Goal: Information Seeking & Learning: Learn about a topic

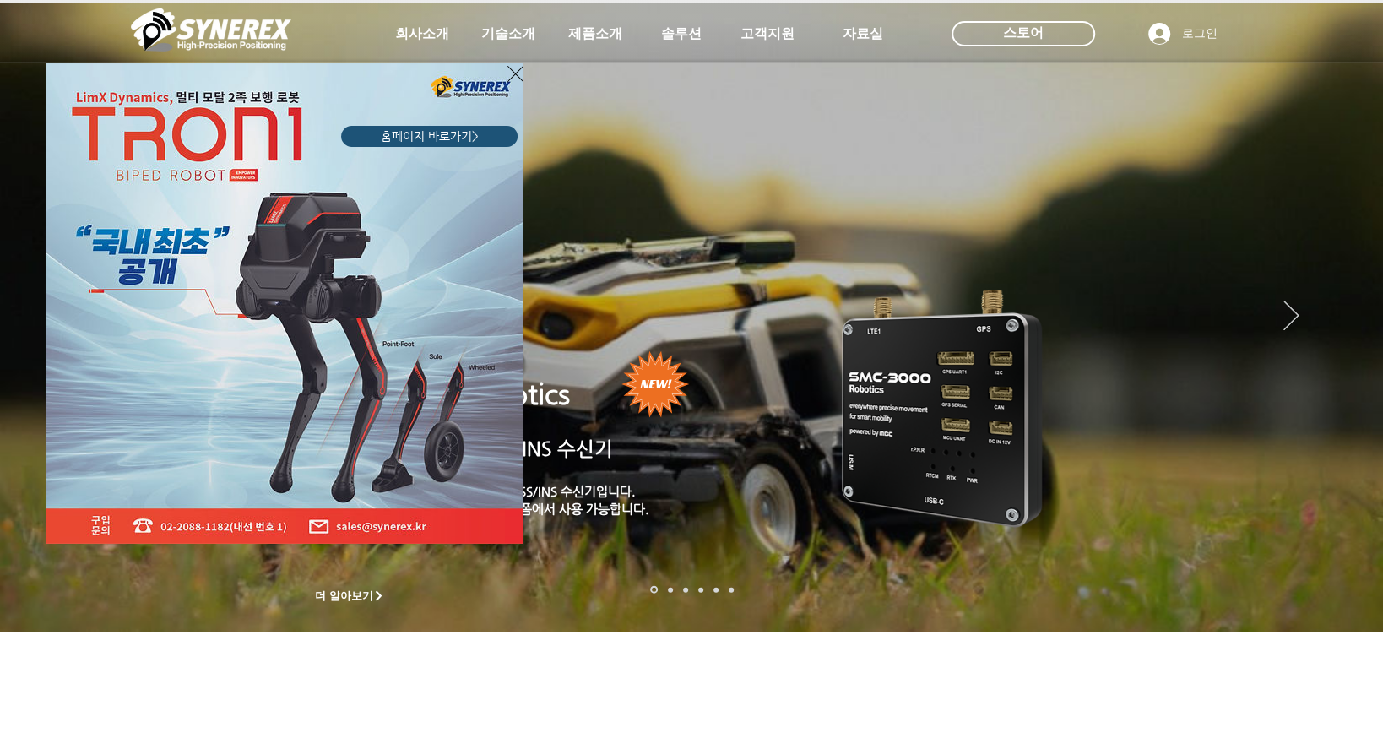
click at [416, 35] on div "LimX Dinamics" at bounding box center [691, 374] width 1383 height 749
click at [517, 71] on icon "사이트로 돌아가기" at bounding box center [516, 73] width 16 height 21
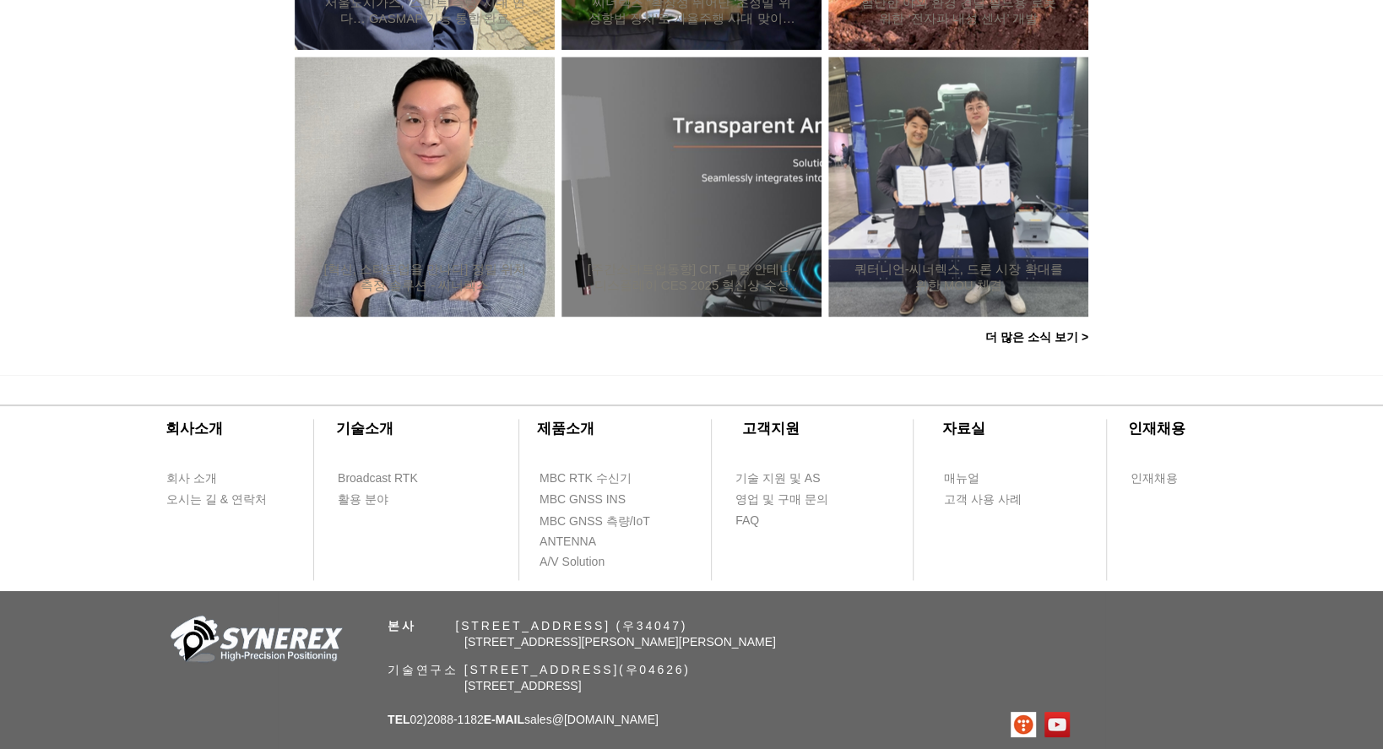
scroll to position [1649, 0]
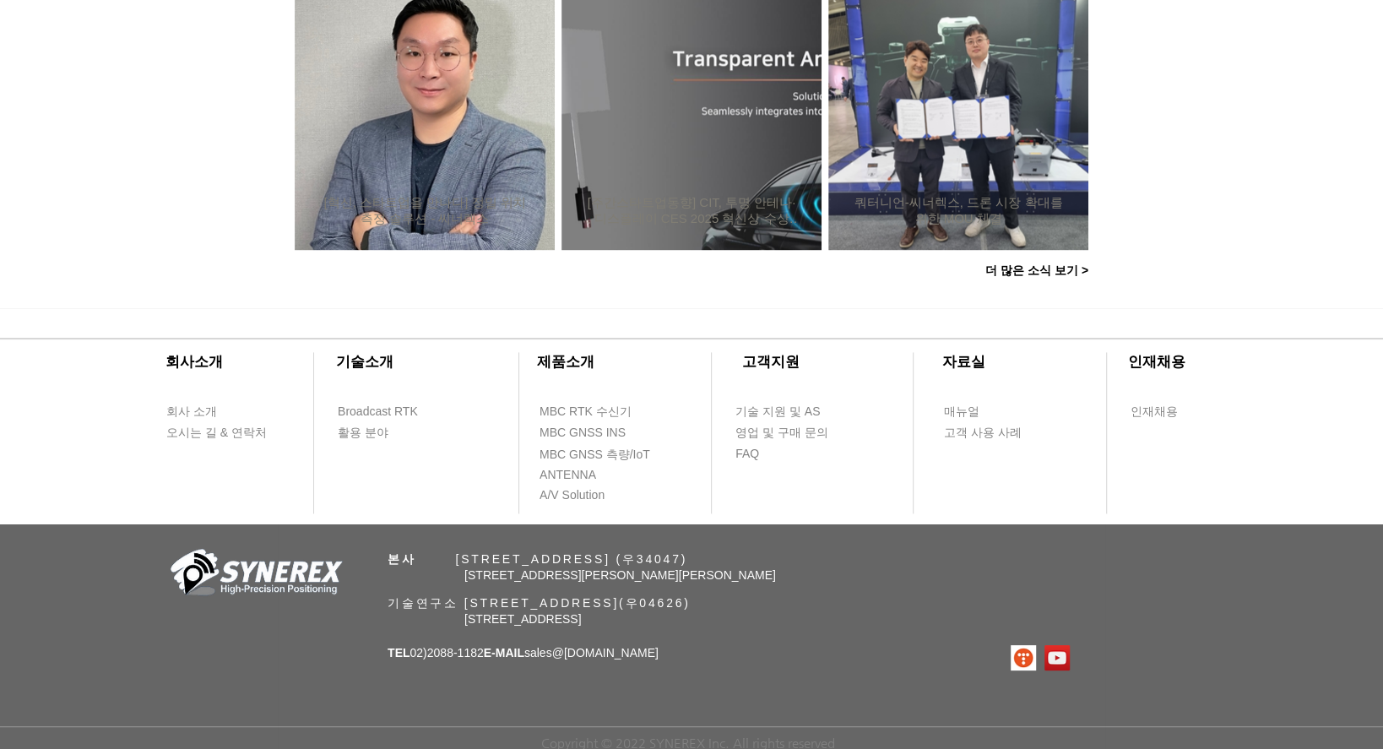
click at [1261, 341] on div at bounding box center [691, 416] width 1383 height 216
click at [1277, 372] on div at bounding box center [691, 416] width 1383 height 216
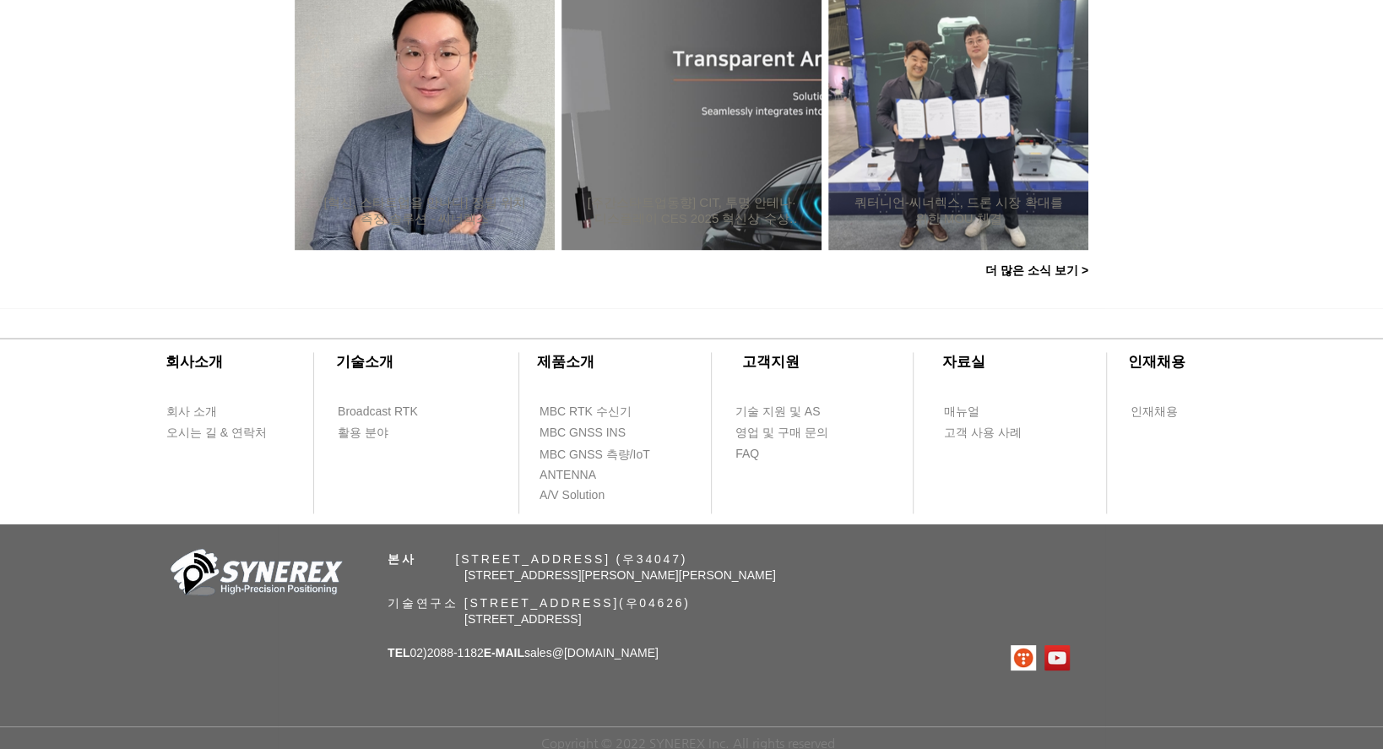
drag, startPoint x: 295, startPoint y: 153, endPoint x: 254, endPoint y: 164, distance: 42.0
click at [295, 153] on div "[혁신, 스타트업을 만나다] 정밀 위치측정 솔루션 - 씨너렉스" at bounding box center [425, 120] width 260 height 260
drag, startPoint x: 464, startPoint y: 600, endPoint x: 652, endPoint y: 606, distance: 188.4
click at [652, 606] on span "기술연구소 [STREET_ADDRESS](우04626)" at bounding box center [539, 603] width 303 height 14
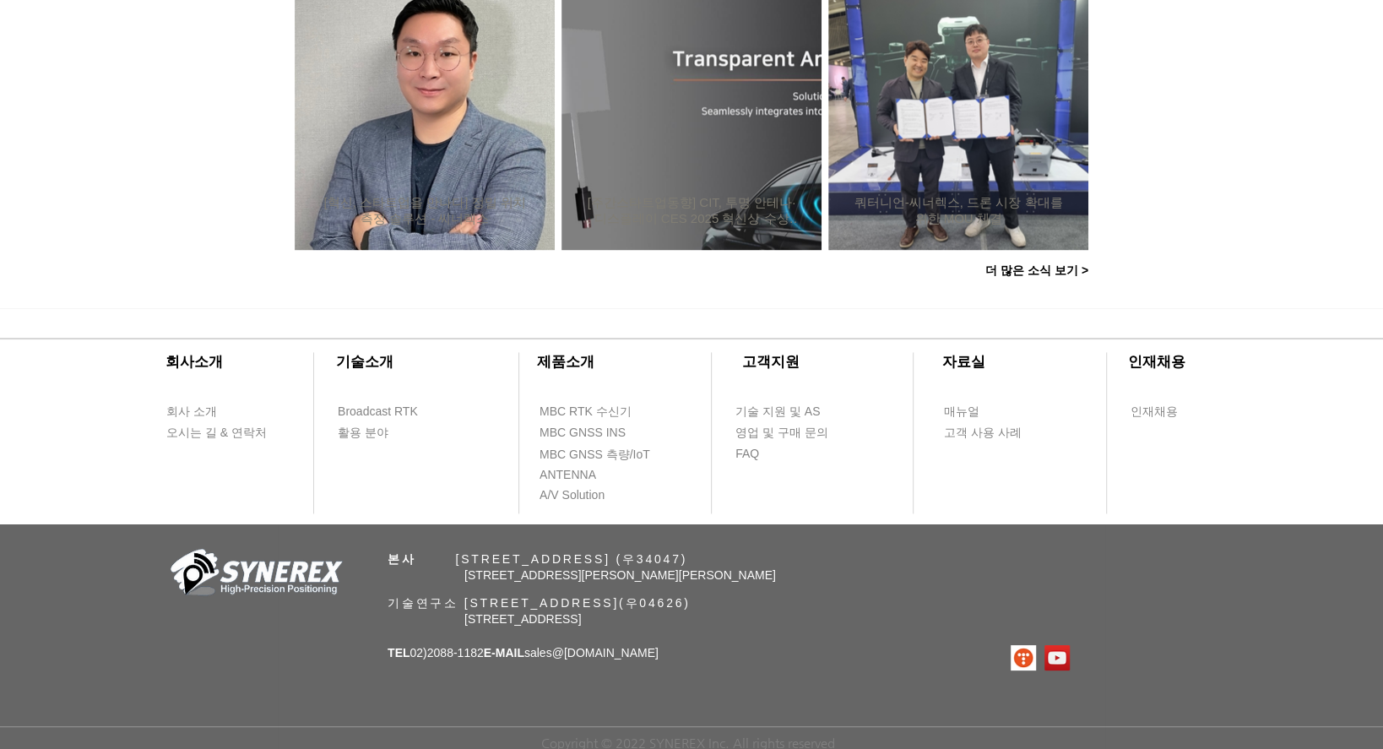
click at [581, 612] on span "[STREET_ADDRESS]" at bounding box center [522, 619] width 117 height 14
click at [674, 628] on div "​회사소개 ​기술소개 회사 소개 Broadcast RTK 오시는 길 & 연락처 활용 분야 ​제품소개 ​고객지원 ​자료실 ​인재채용 MBC RT…" at bounding box center [691, 529] width 1383 height 442
drag, startPoint x: 467, startPoint y: 601, endPoint x: 787, endPoint y: 601, distance: 320.1
click at [691, 601] on span "기술연구소 [STREET_ADDRESS](우04626)" at bounding box center [539, 603] width 303 height 14
copy span "[STREET_ADDRESS]"
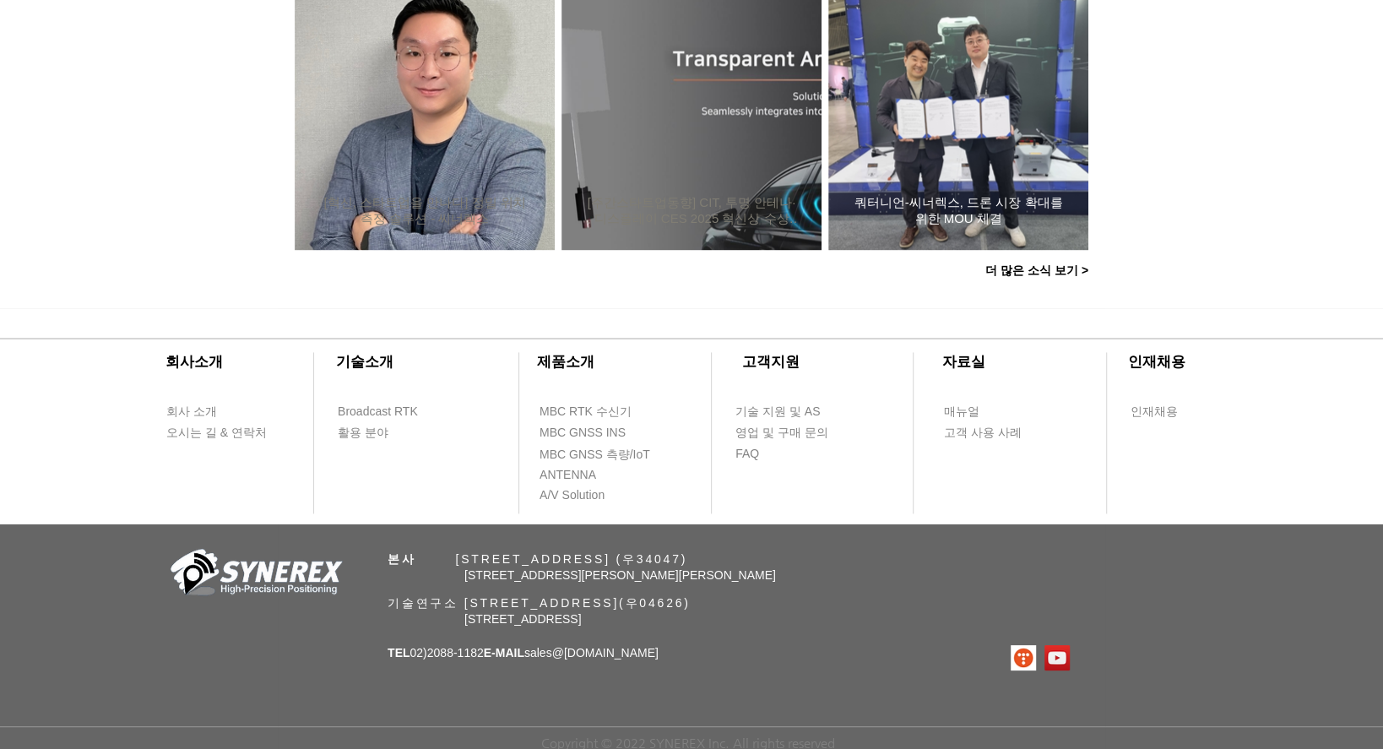
click at [934, 204] on h2 "쿼터니언-씨너렉스, 드론 시장 확대를 위한 MOU 체결" at bounding box center [958, 211] width 209 height 32
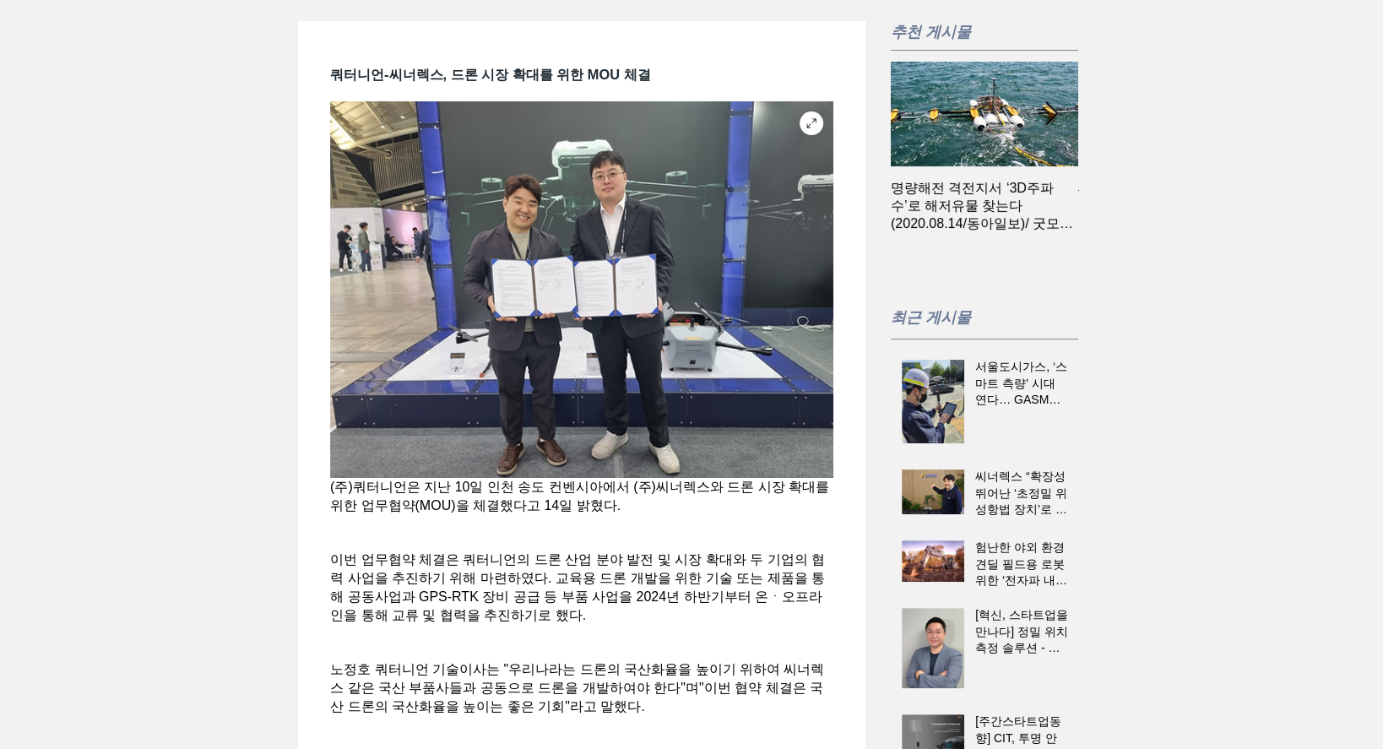
scroll to position [168, 0]
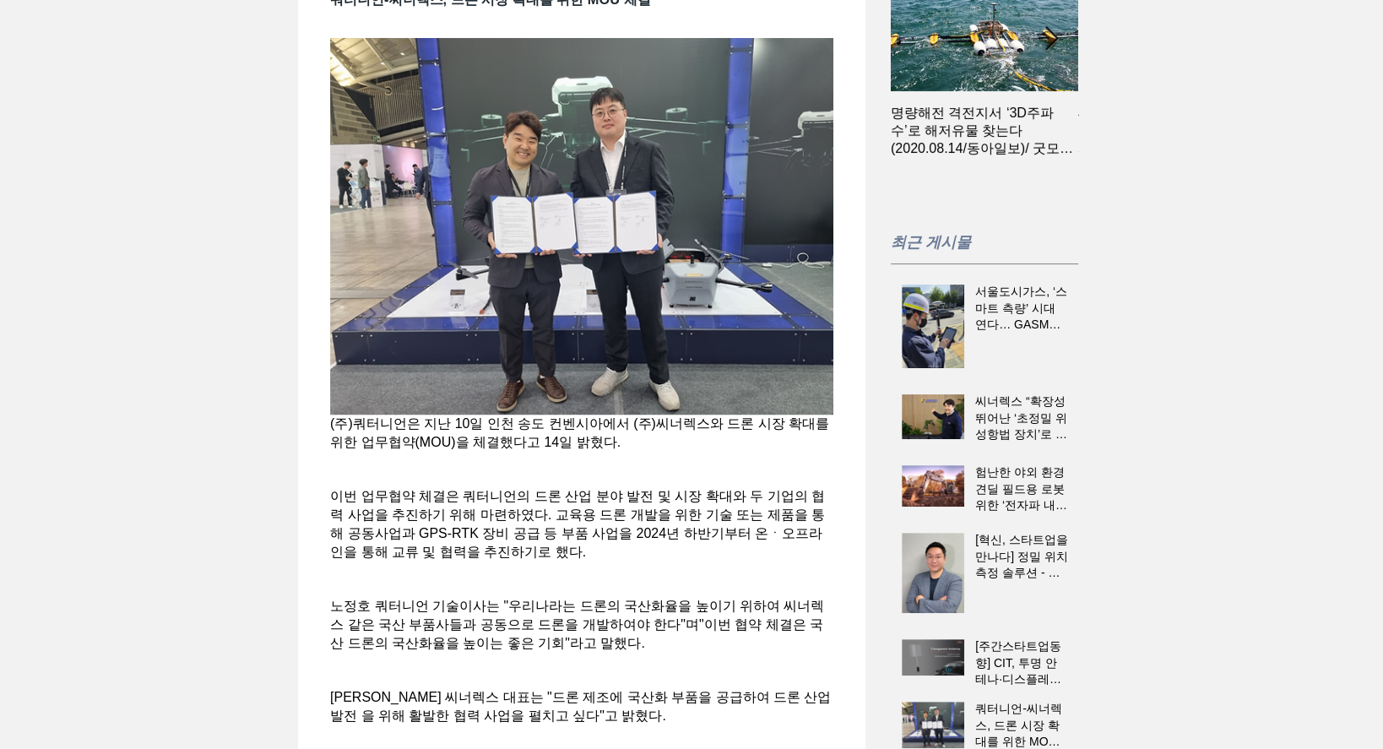
click at [630, 487] on span "main content" at bounding box center [581, 479] width 503 height 18
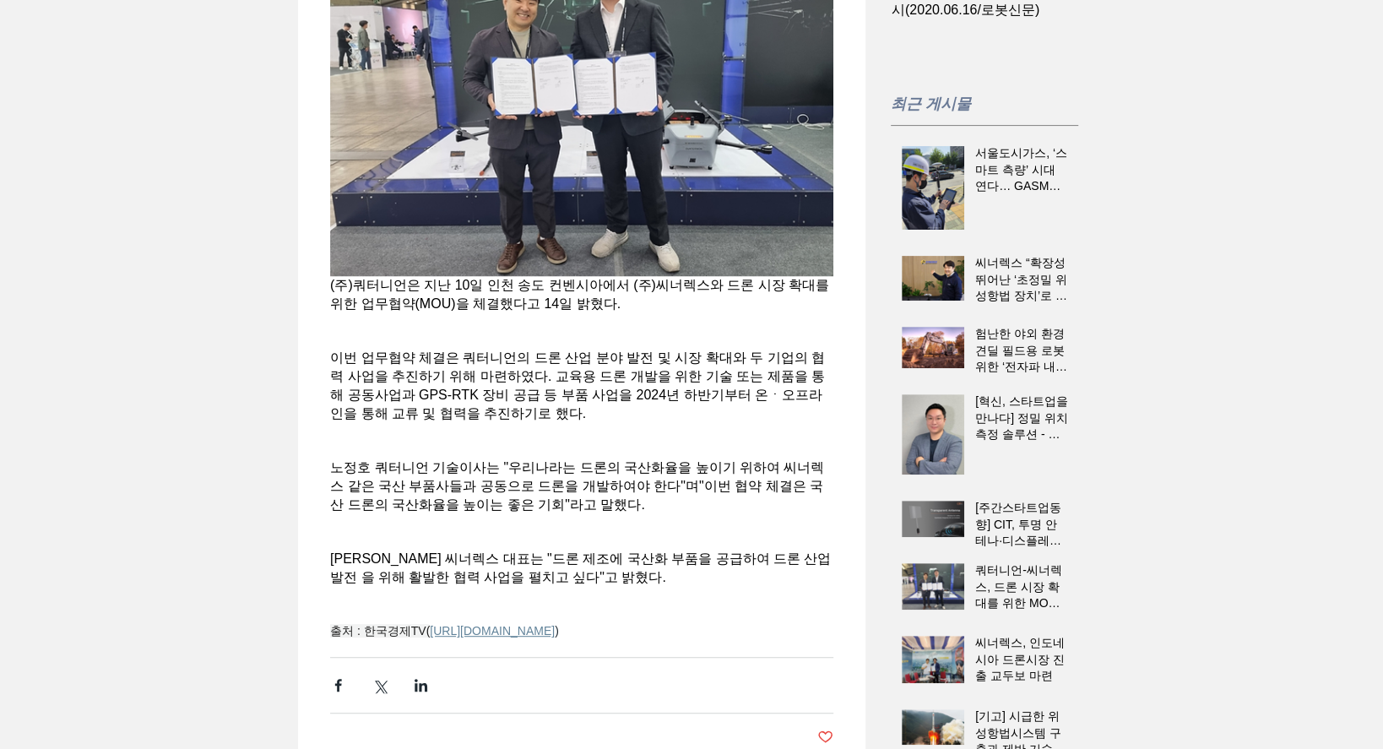
scroll to position [421, 0]
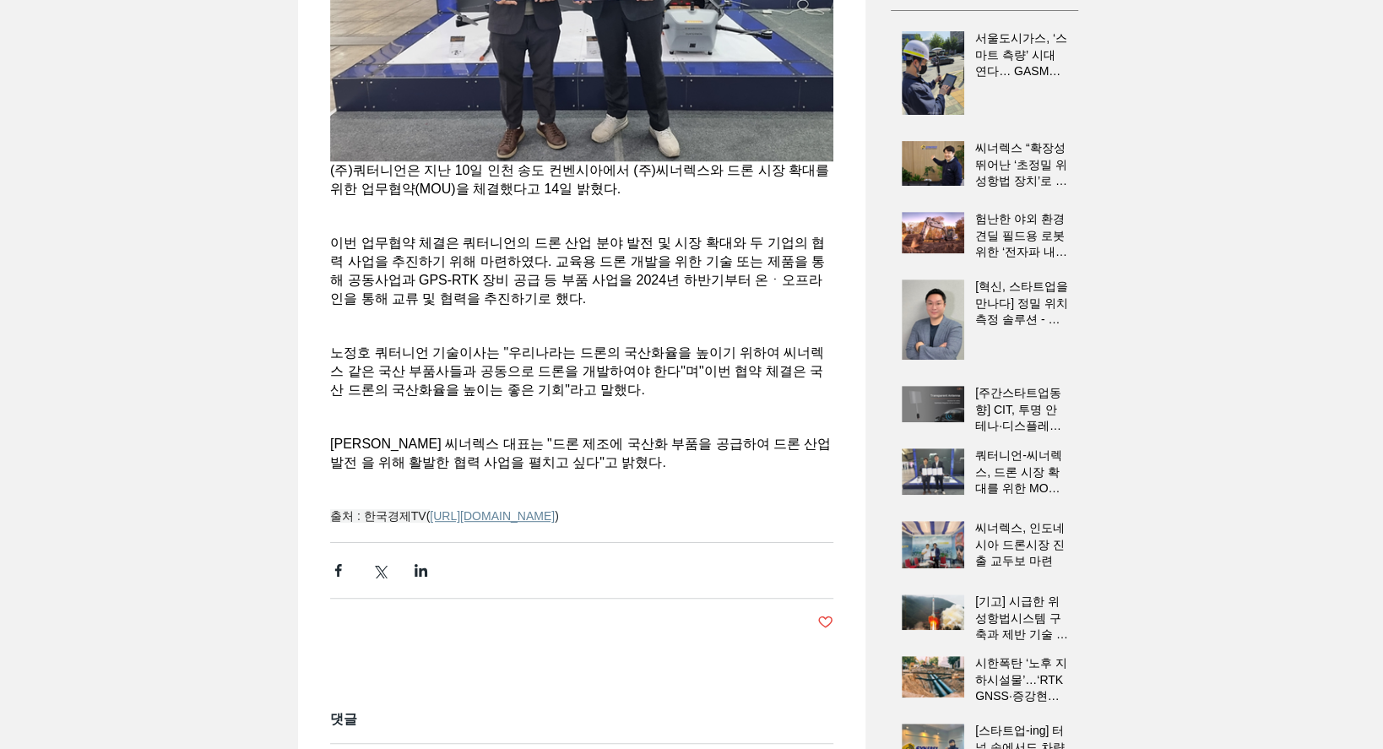
click at [685, 399] on span "노정호 쿼터니언 기술이사는 "우리나라는 드론의 국산화율을 높이기 위하여 씨너렉스 같은 국산 부품사들과 공동으로 드론을 개발하여야 한다"며"이번…" at bounding box center [581, 372] width 503 height 56
click at [686, 417] on span "main content" at bounding box center [581, 408] width 503 height 18
click at [606, 344] on span "main content" at bounding box center [581, 335] width 503 height 18
click at [621, 326] on span "main content" at bounding box center [581, 317] width 503 height 18
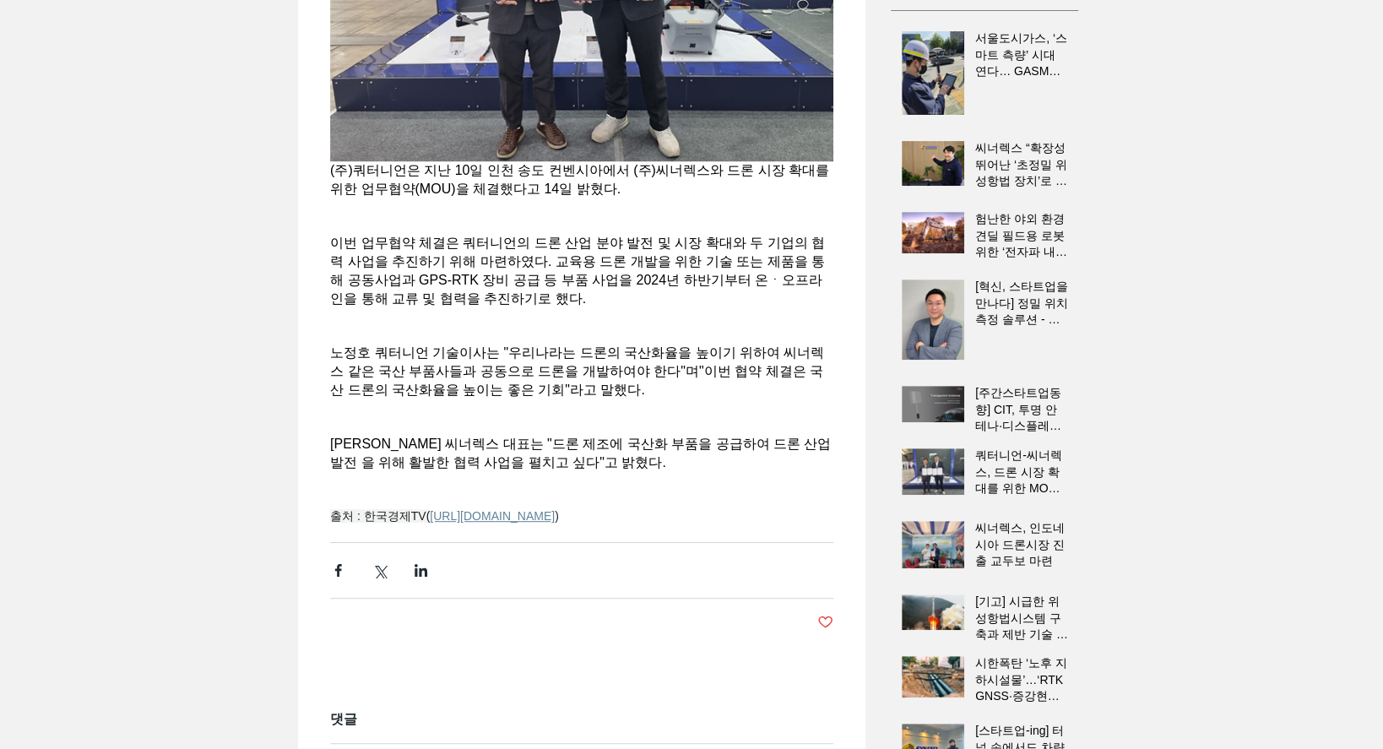
click at [620, 308] on span "이번 업무협약 체결은 쿼터니언의 드론 산업 분야 발전 및 시장 확대와 두 기업의 협력 사업을 추진하기 위해 마련하였다. 교육용 드론 개발을 위…" at bounding box center [581, 271] width 503 height 74
click at [623, 308] on span "이번 업무협약 체결은 쿼터니언의 드론 산업 분야 발전 및 시장 확대와 두 기업의 협력 사업을 추진하기 위해 마련하였다. 교육용 드론 개발을 위…" at bounding box center [581, 271] width 503 height 74
click at [612, 308] on span "이번 업무협약 체결은 쿼터니언의 드론 산업 분야 발전 및 시장 확대와 두 기업의 협력 사업을 추진하기 위해 마련하였다. 교육용 드론 개발을 위…" at bounding box center [581, 271] width 503 height 74
click at [530, 326] on span "main content" at bounding box center [581, 317] width 503 height 18
click at [220, 279] on div "main content" at bounding box center [691, 694] width 1383 height 1715
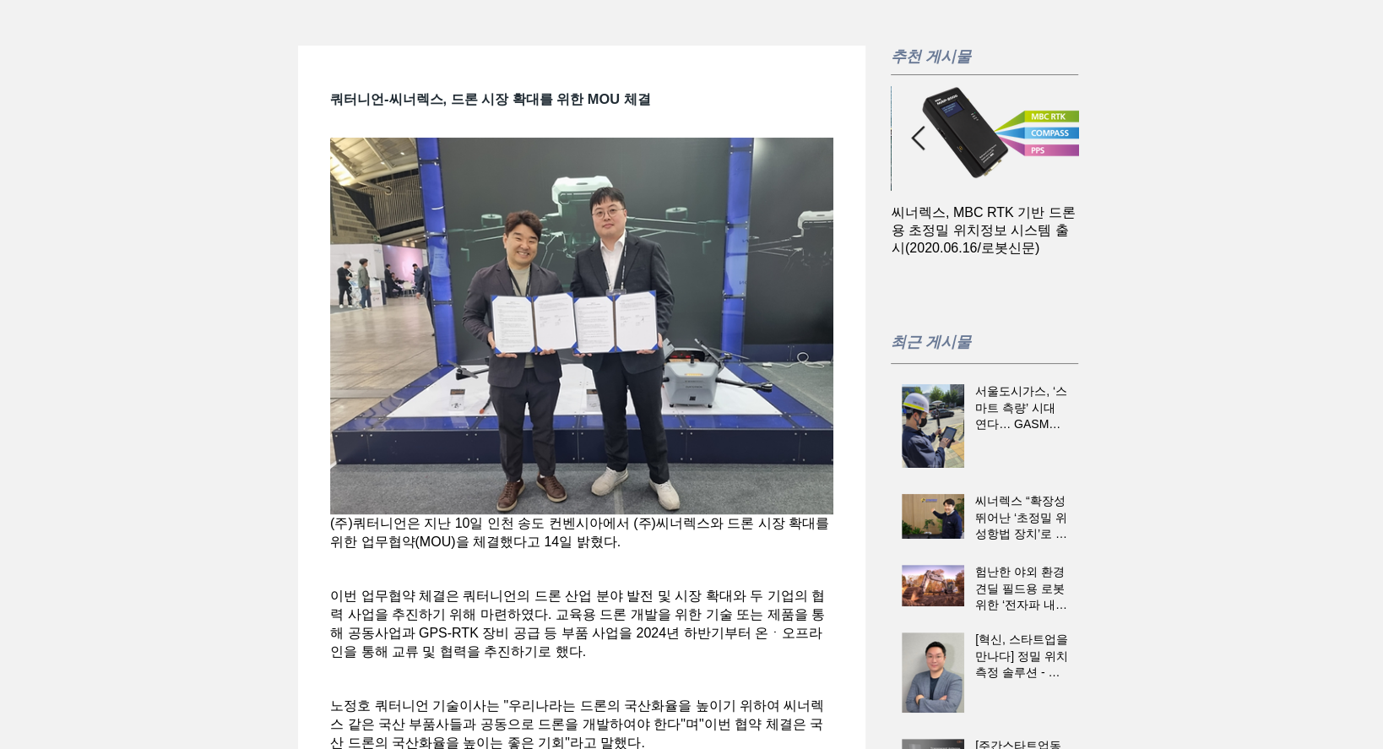
scroll to position [0, 0]
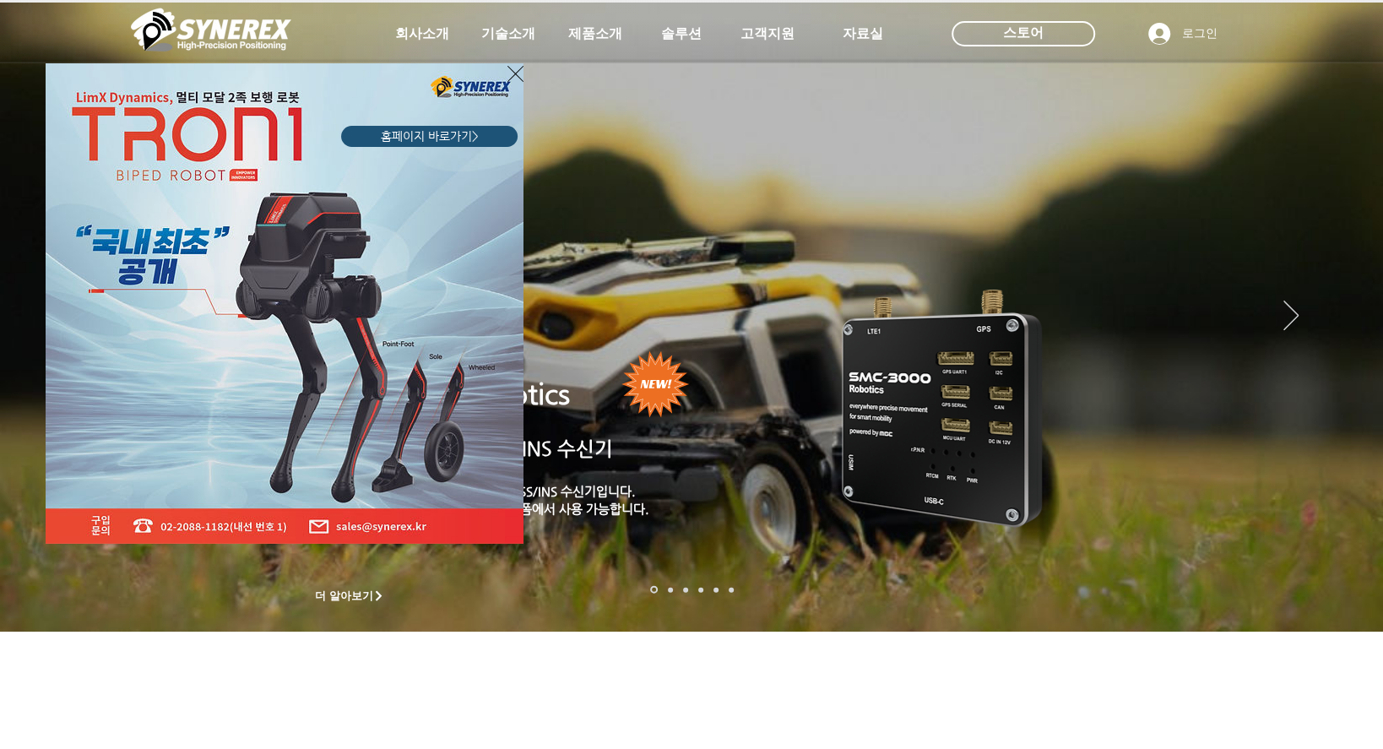
click at [519, 72] on icon "사이트로 돌아가기" at bounding box center [516, 73] width 16 height 21
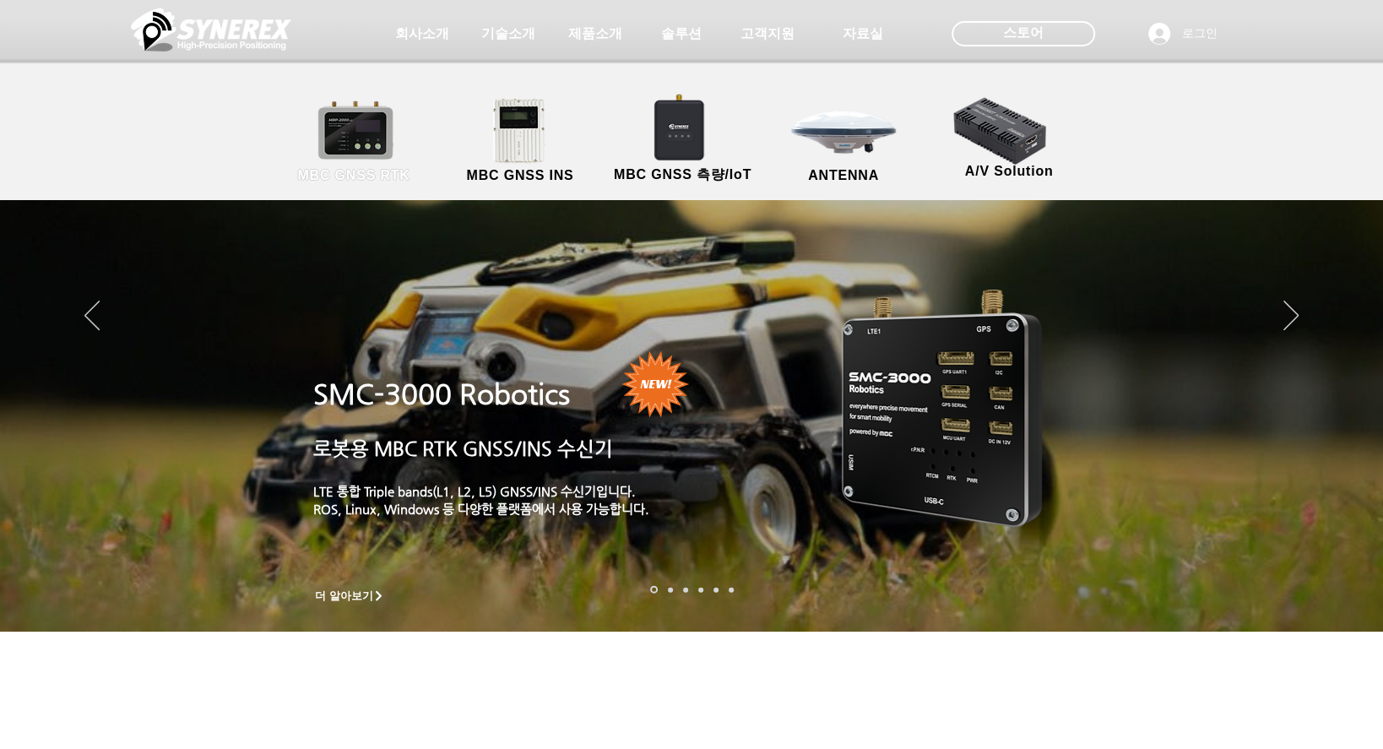
click at [372, 127] on link "MBC GNSS RTK" at bounding box center [354, 141] width 152 height 89
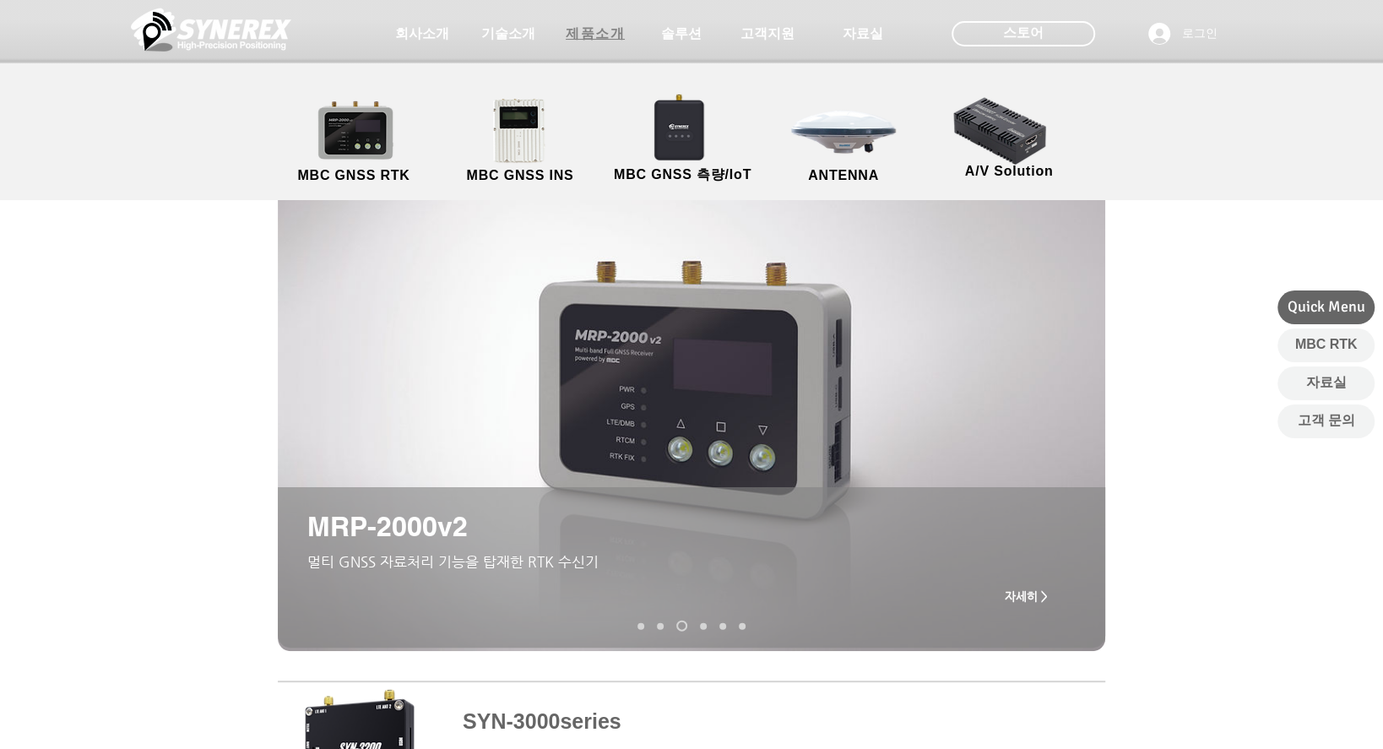
click at [606, 38] on span "제품소개" at bounding box center [595, 34] width 59 height 18
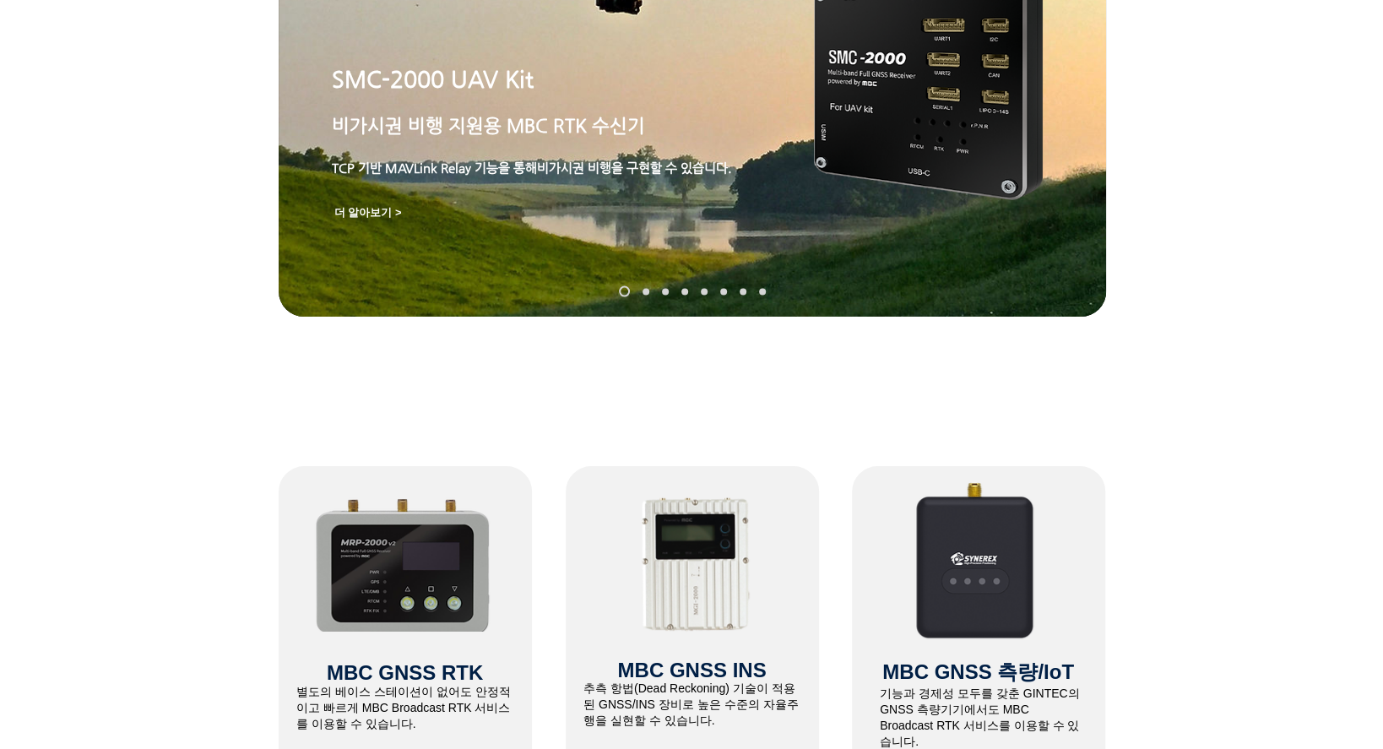
scroll to position [168, 0]
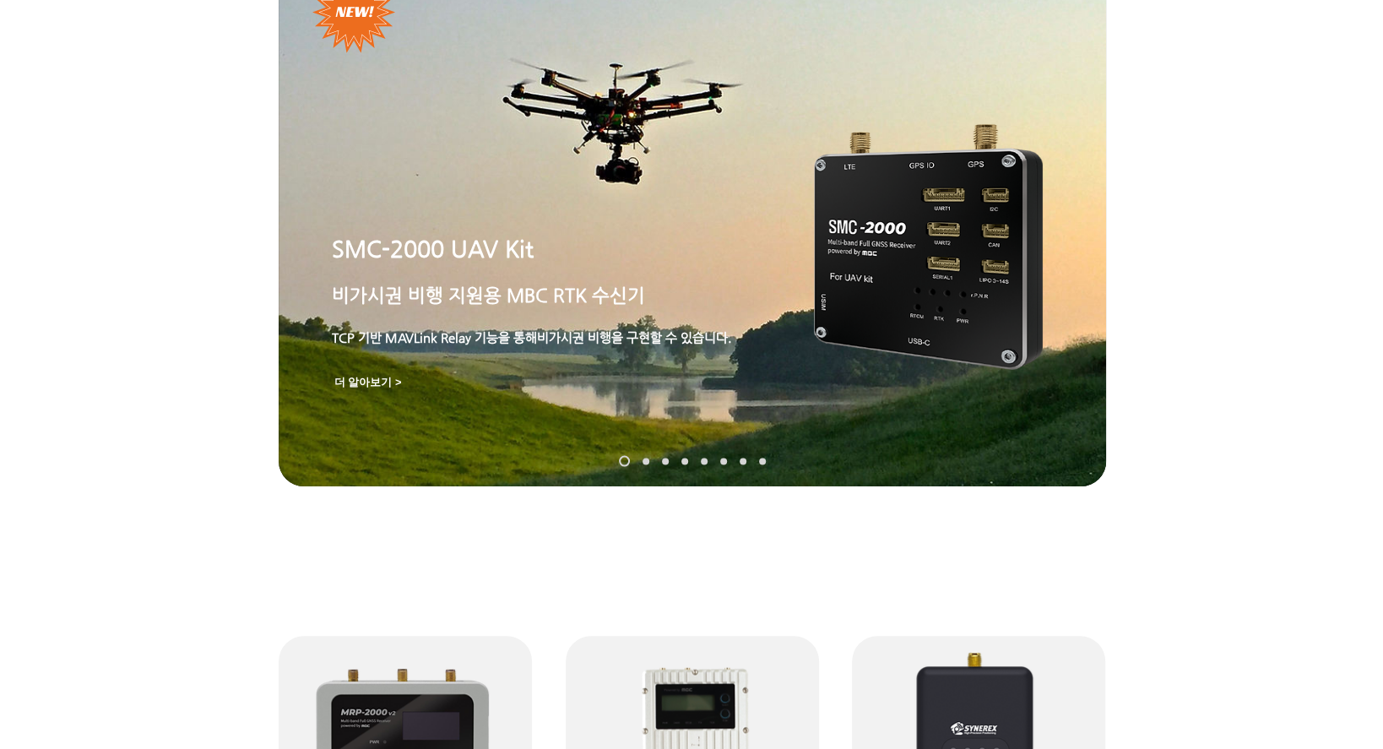
click at [190, 336] on div "main content" at bounding box center [691, 352] width 1383 height 524
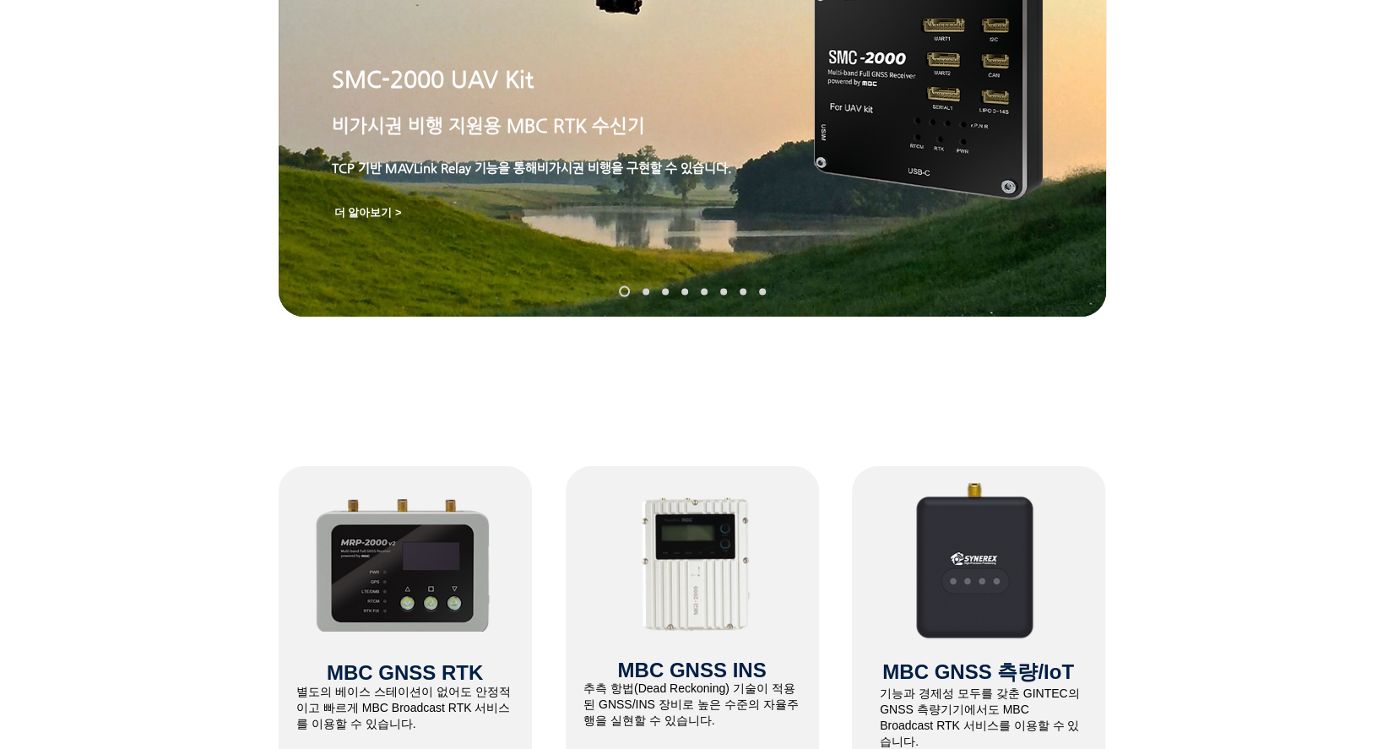
scroll to position [676, 0]
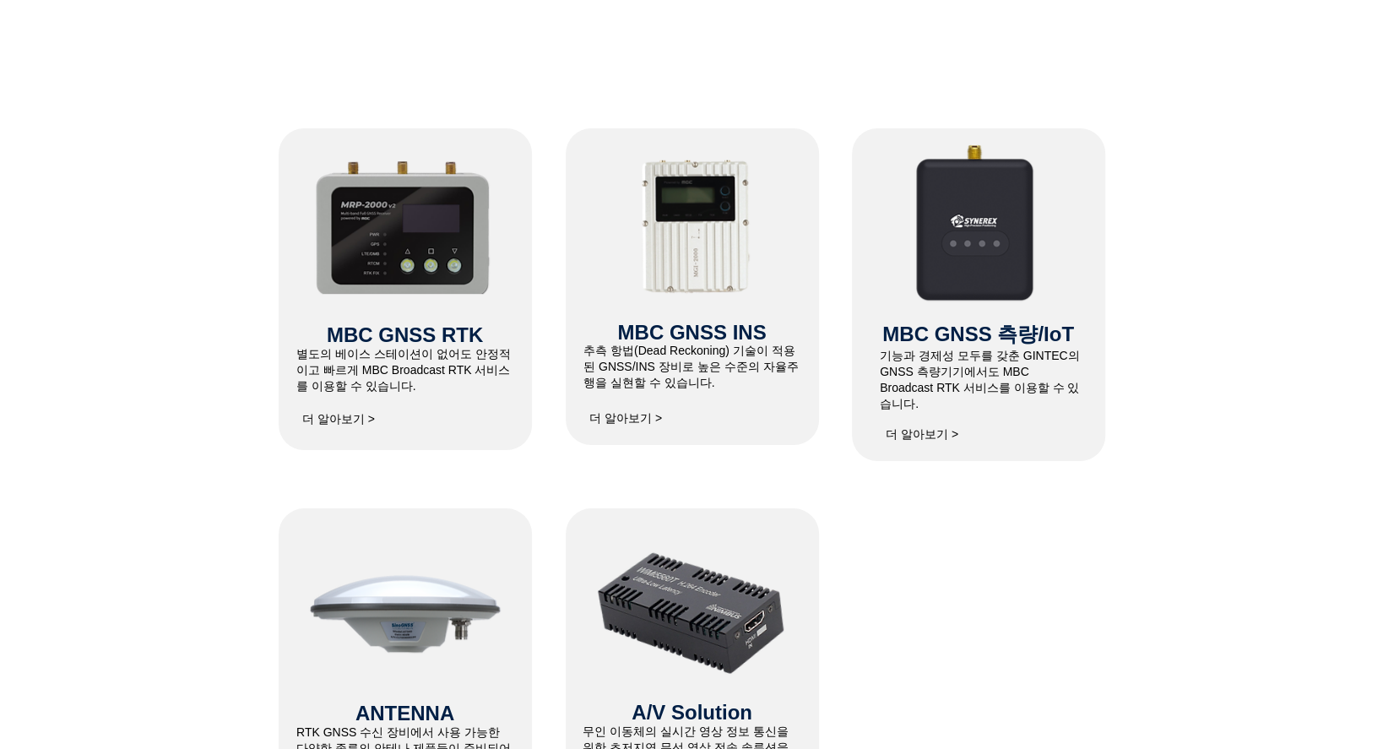
click at [979, 563] on div at bounding box center [691, 466] width 1383 height 720
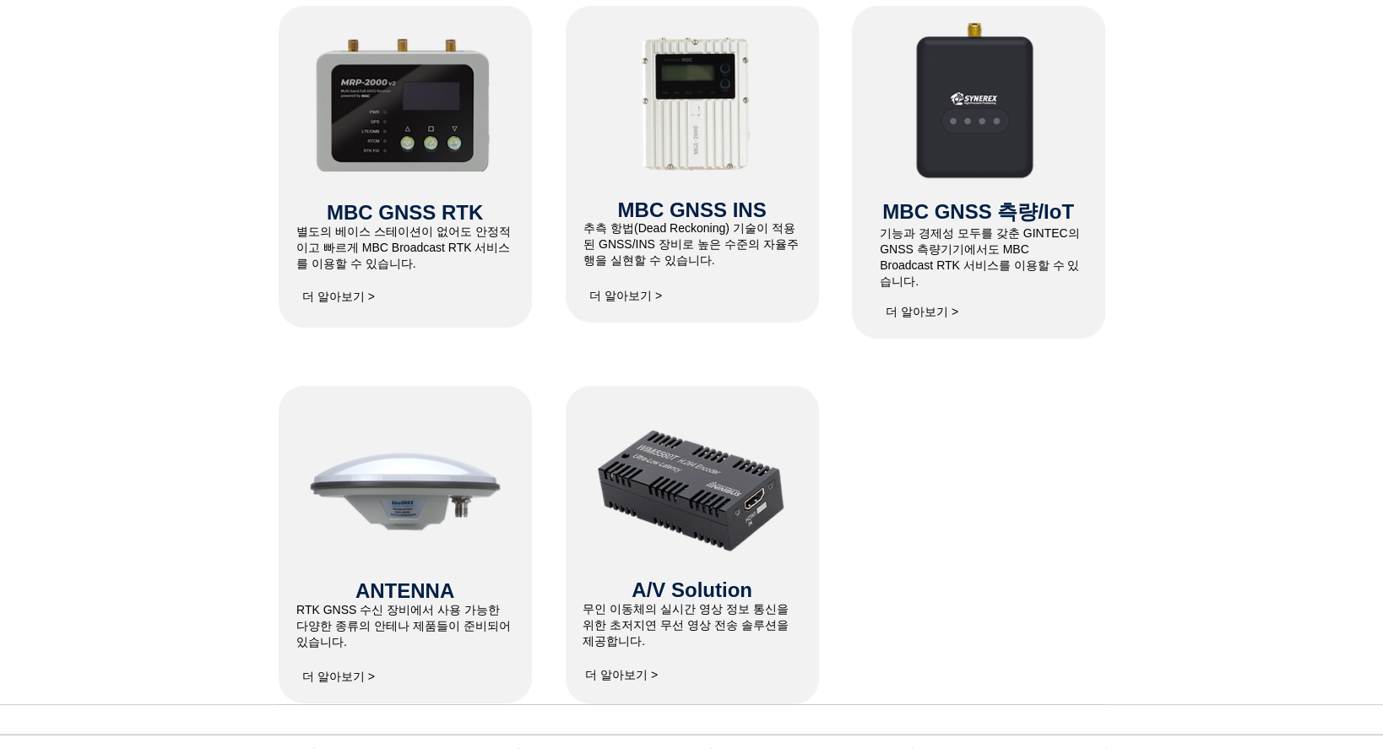
scroll to position [1013, 0]
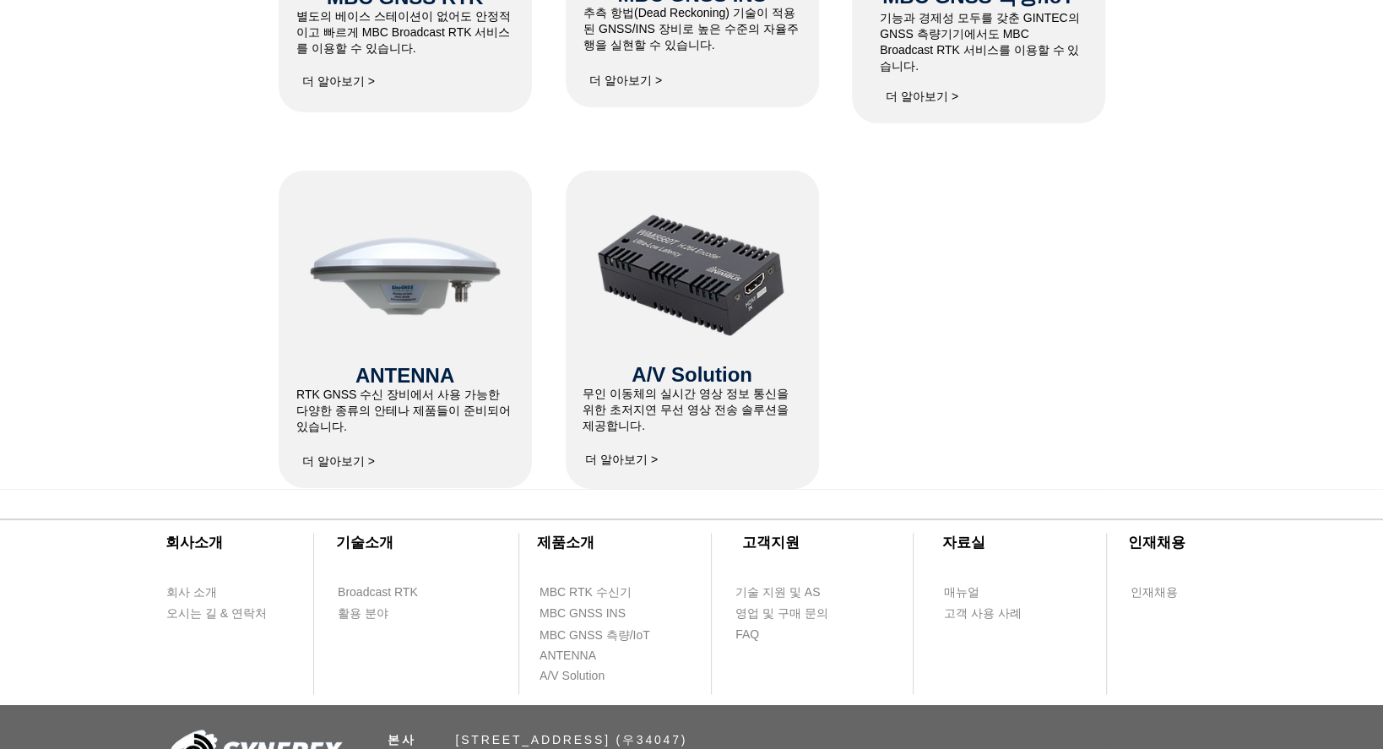
click at [906, 368] on div at bounding box center [691, 129] width 1383 height 720
click at [709, 291] on img at bounding box center [692, 275] width 198 height 155
click at [622, 463] on span "더 알아보기 >" at bounding box center [621, 460] width 73 height 15
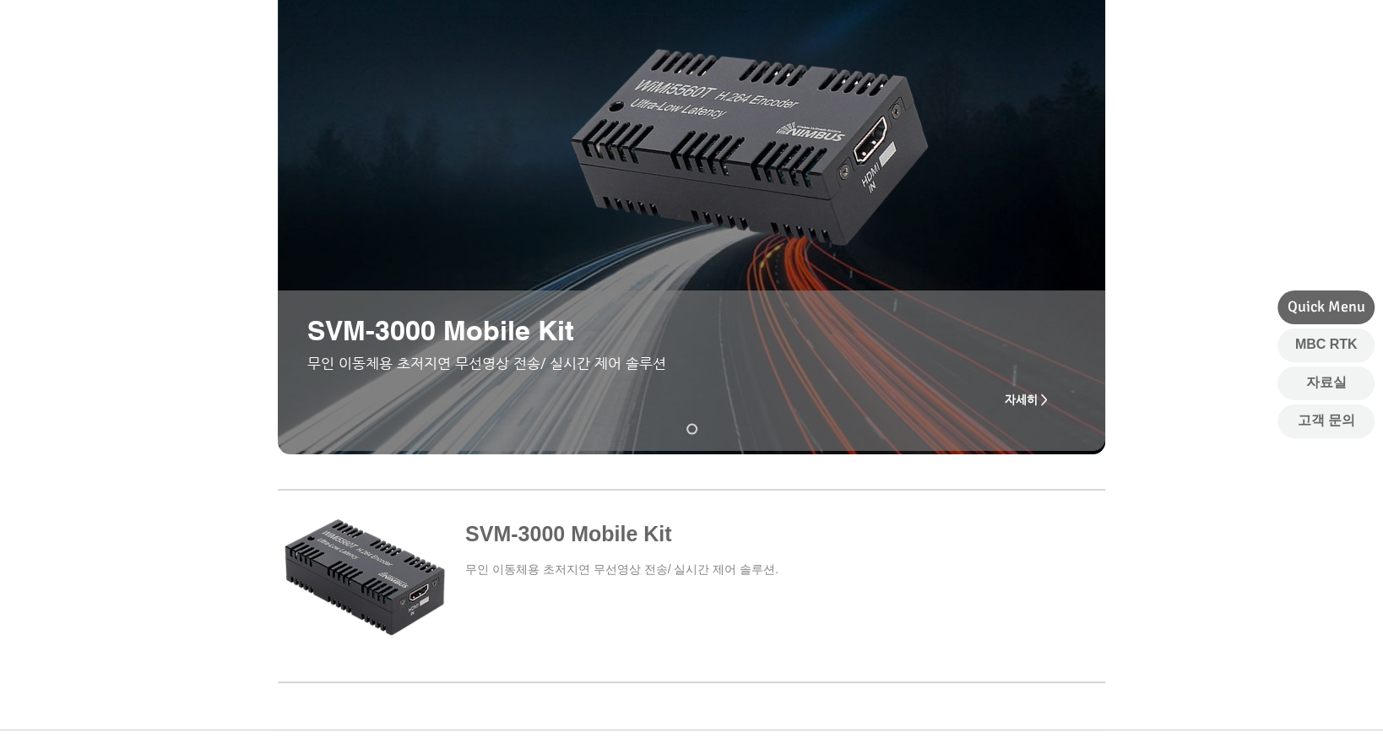
scroll to position [338, 0]
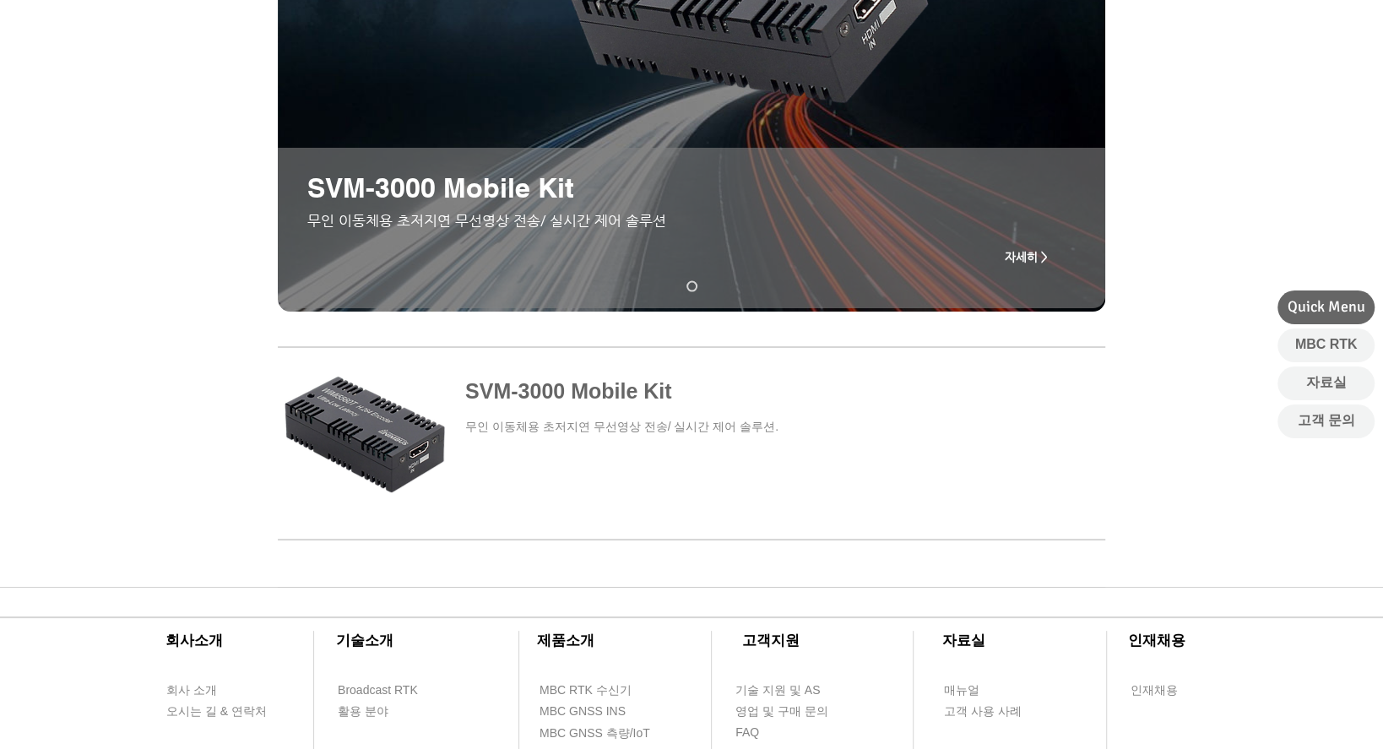
click at [578, 428] on span at bounding box center [692, 429] width 828 height 159
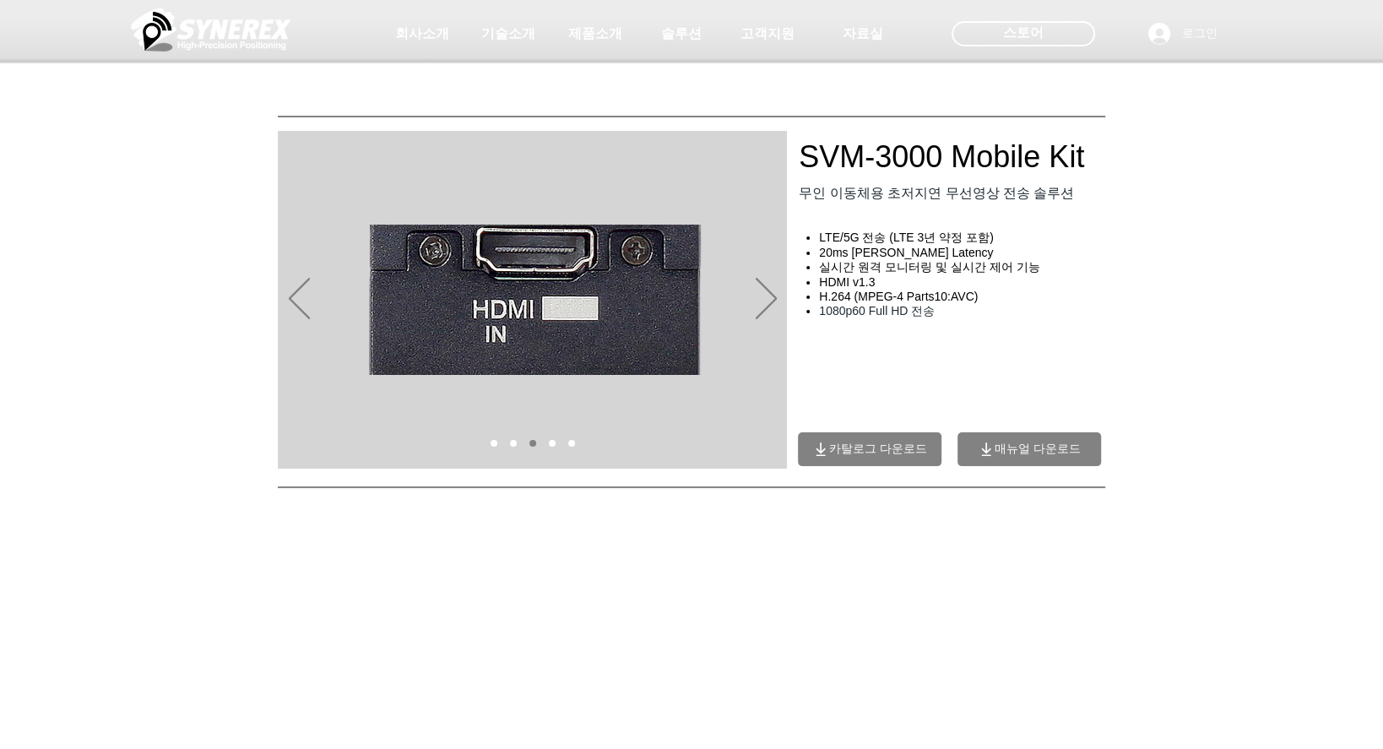
click at [1202, 295] on div "main content" at bounding box center [691, 761] width 1383 height 1007
click at [1214, 347] on div "main content" at bounding box center [691, 761] width 1383 height 1007
click at [1218, 393] on div "main content" at bounding box center [691, 761] width 1383 height 1007
click at [186, 447] on div "main content" at bounding box center [691, 761] width 1383 height 1007
drag, startPoint x: 188, startPoint y: 416, endPoint x: 193, endPoint y: 298, distance: 117.5
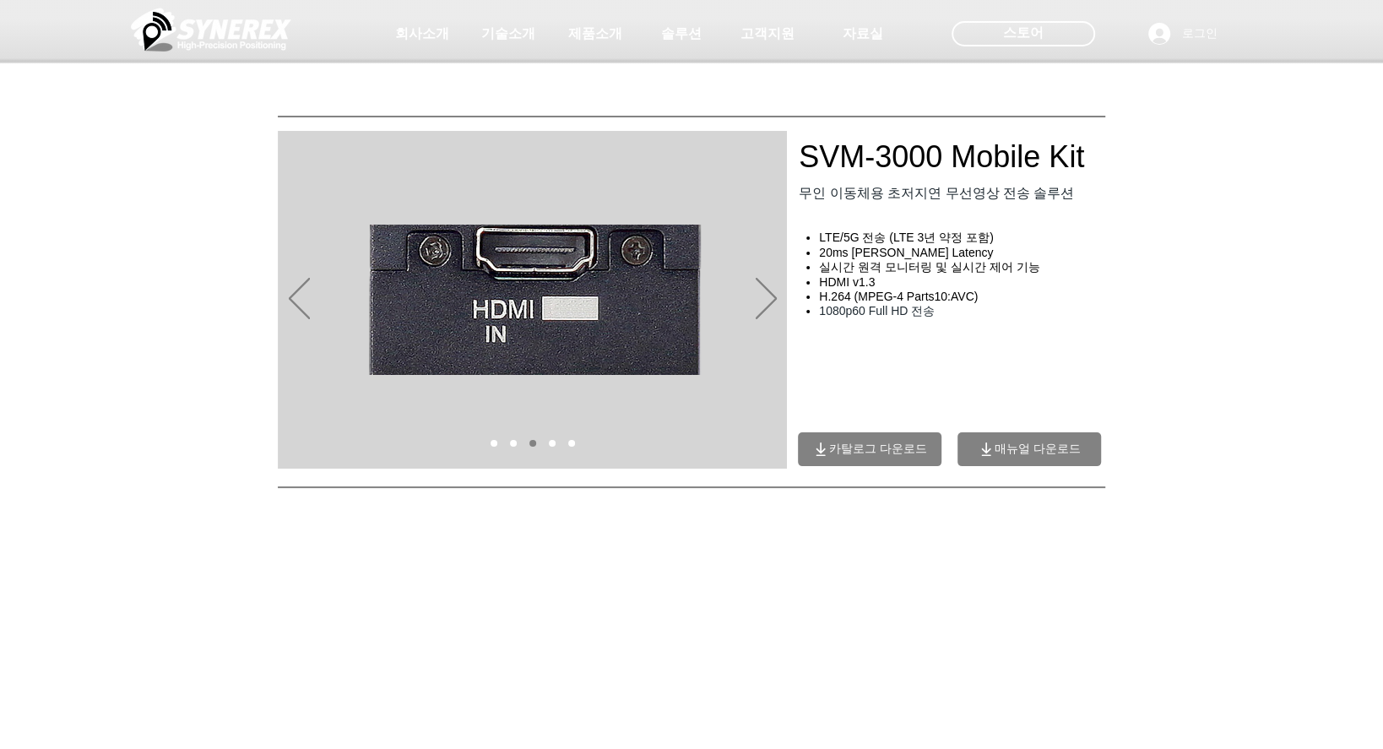
click at [188, 415] on div "main content" at bounding box center [691, 761] width 1383 height 1007
